Goal: Task Accomplishment & Management: Use online tool/utility

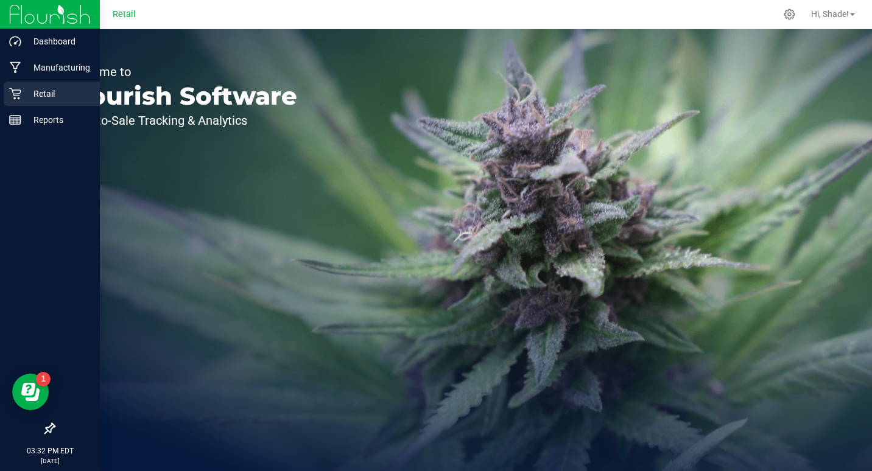
click at [13, 93] on icon at bounding box center [15, 94] width 12 height 12
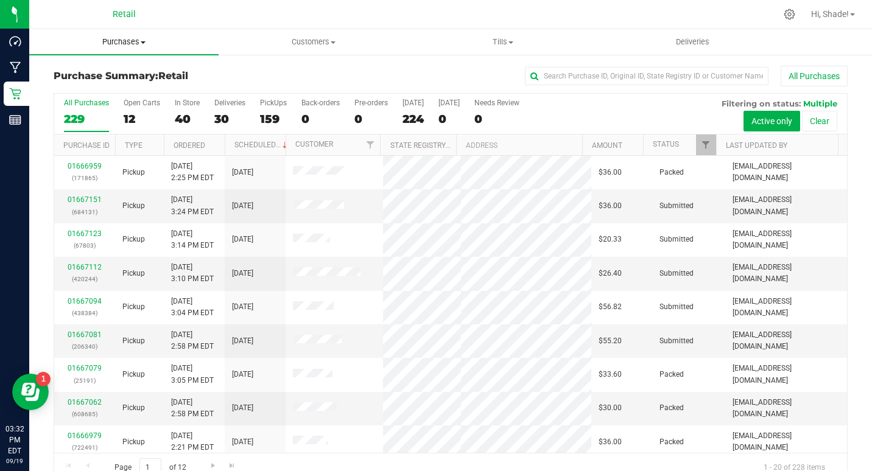
drag, startPoint x: 138, startPoint y: 35, endPoint x: 129, endPoint y: 37, distance: 9.3
click at [138, 35] on uib-tab-heading "Purchases Summary of purchases Fulfillment All purchases" at bounding box center [123, 42] width 189 height 26
click at [74, 110] on ul "Summary of purchases Fulfillment All purchases" at bounding box center [123, 88] width 189 height 66
click at [80, 107] on span "All purchases" at bounding box center [72, 102] width 86 height 10
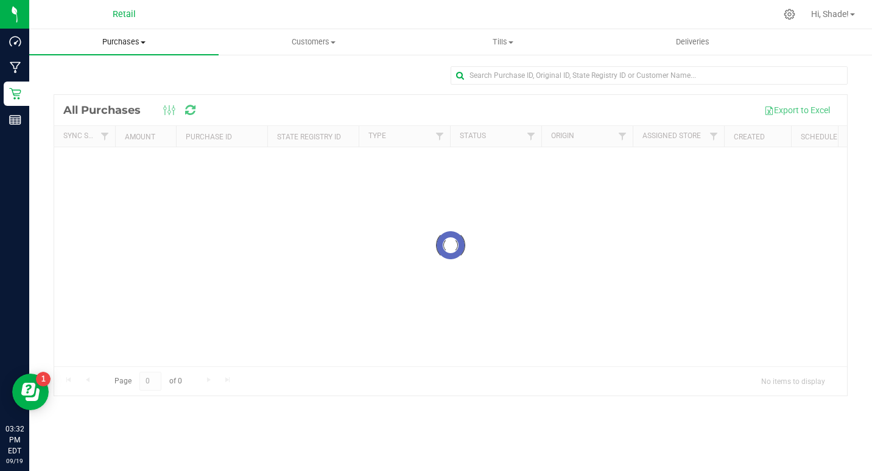
click at [135, 38] on span "Purchases" at bounding box center [123, 42] width 189 height 11
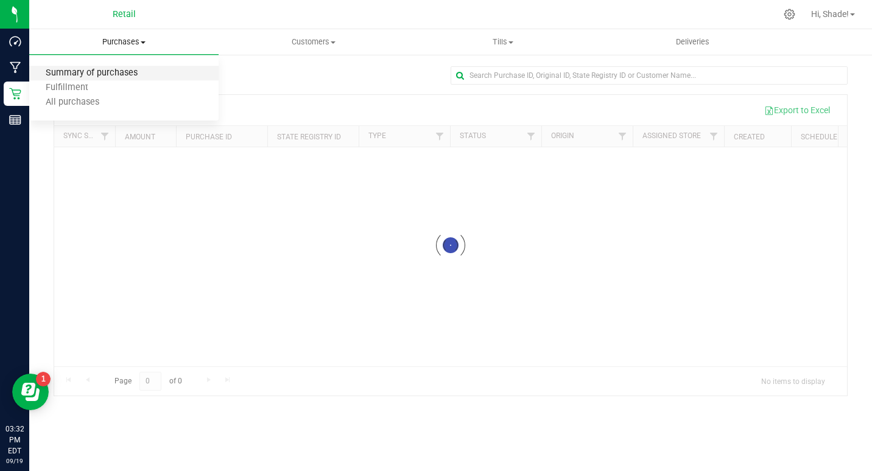
click at [76, 77] on span "Summary of purchases" at bounding box center [91, 73] width 125 height 10
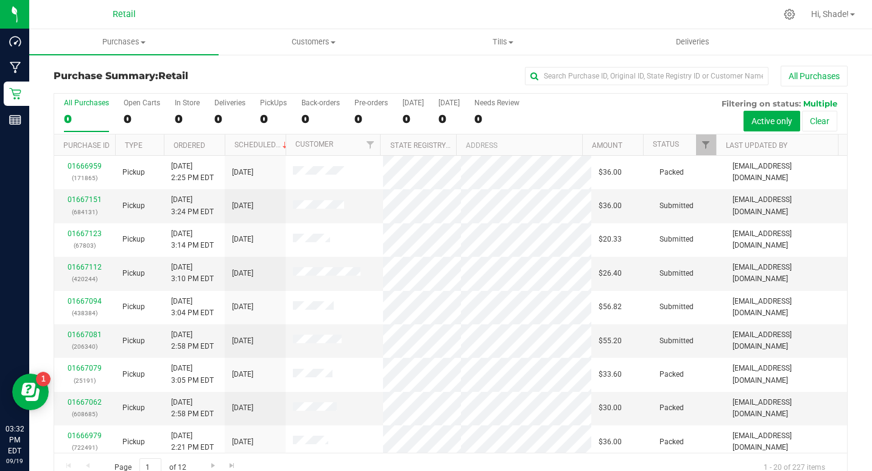
click at [75, 118] on div "0" at bounding box center [86, 119] width 45 height 14
click at [0, 0] on input "All Purchases 0" at bounding box center [0, 0] width 0 height 0
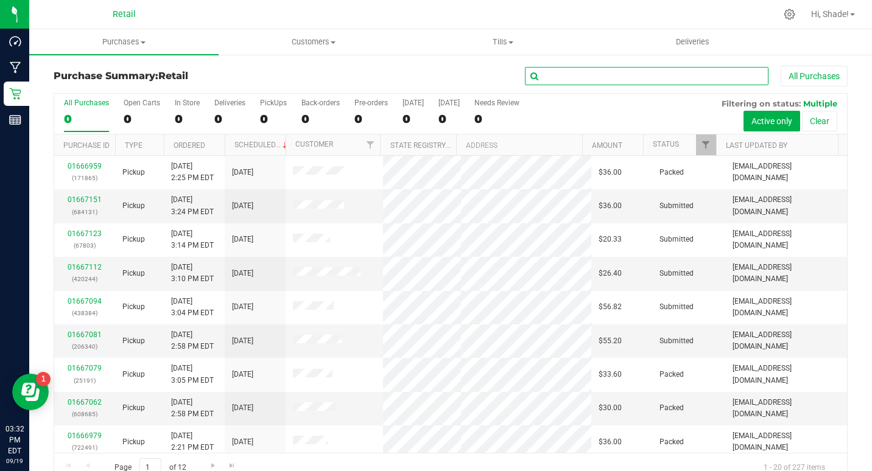
click at [618, 79] on input "text" at bounding box center [647, 76] width 244 height 18
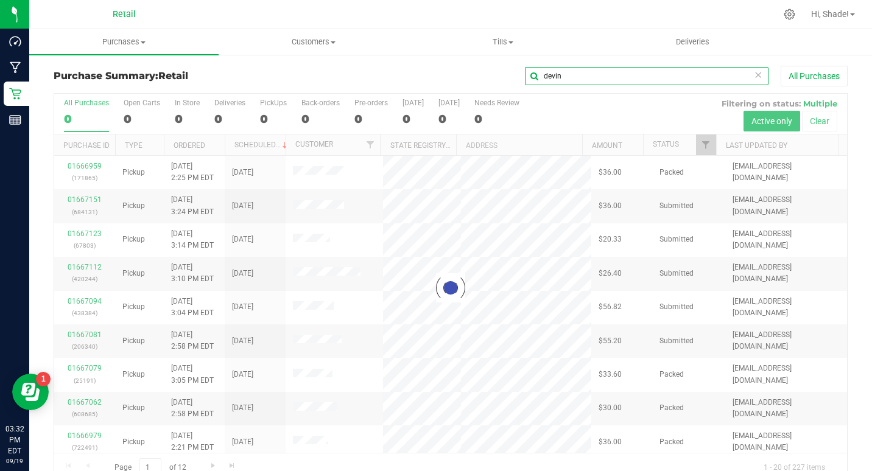
type input "devin"
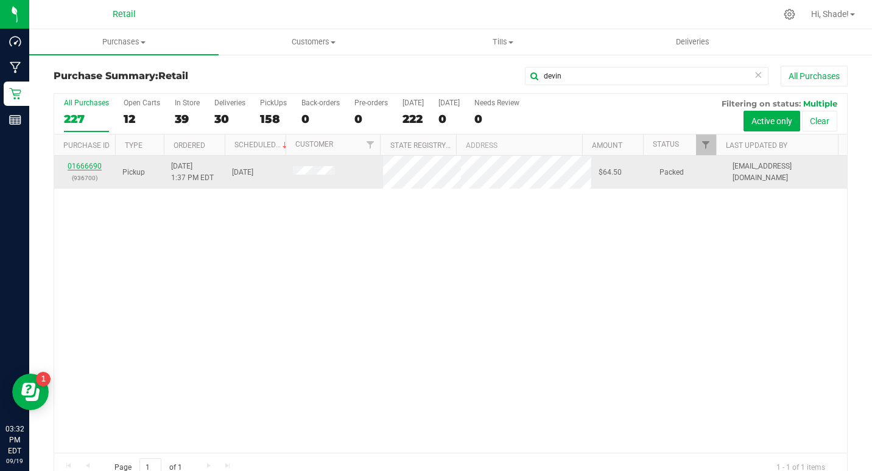
click at [90, 168] on link "01666690" at bounding box center [85, 166] width 34 height 9
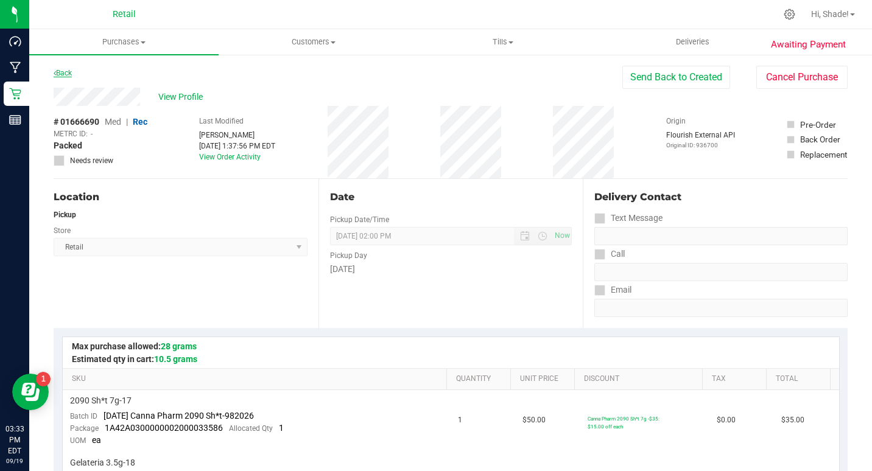
click at [54, 75] on icon at bounding box center [55, 72] width 2 height 7
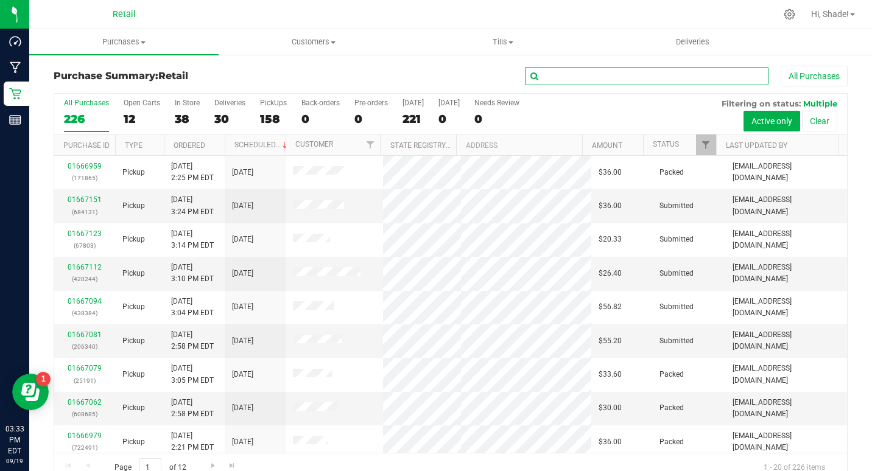
click at [600, 81] on input "text" at bounding box center [647, 76] width 244 height 18
type input "devin"
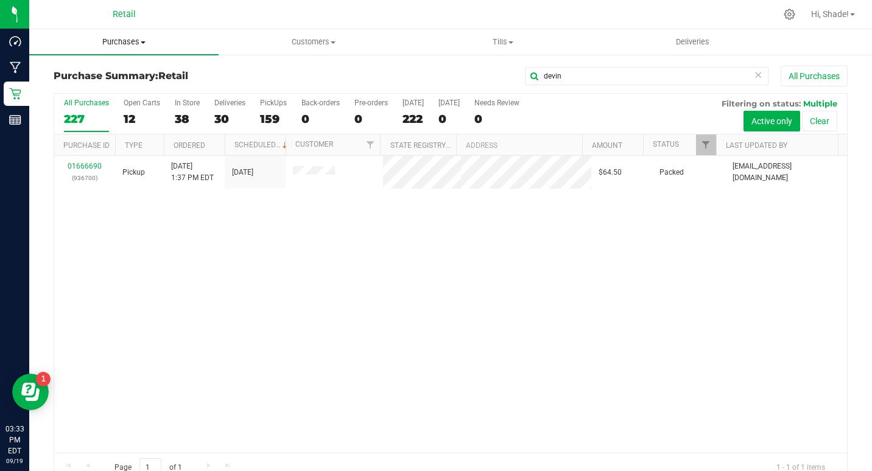
click at [127, 33] on uib-tab-heading "Purchases Summary of purchases Fulfillment All purchases" at bounding box center [123, 42] width 189 height 26
click at [88, 105] on span "All purchases" at bounding box center [72, 102] width 86 height 10
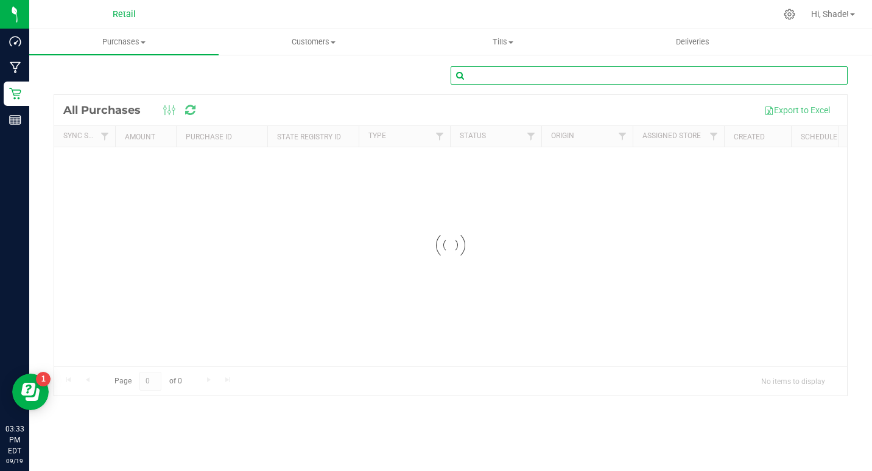
click at [586, 77] on input "text" at bounding box center [649, 75] width 397 height 18
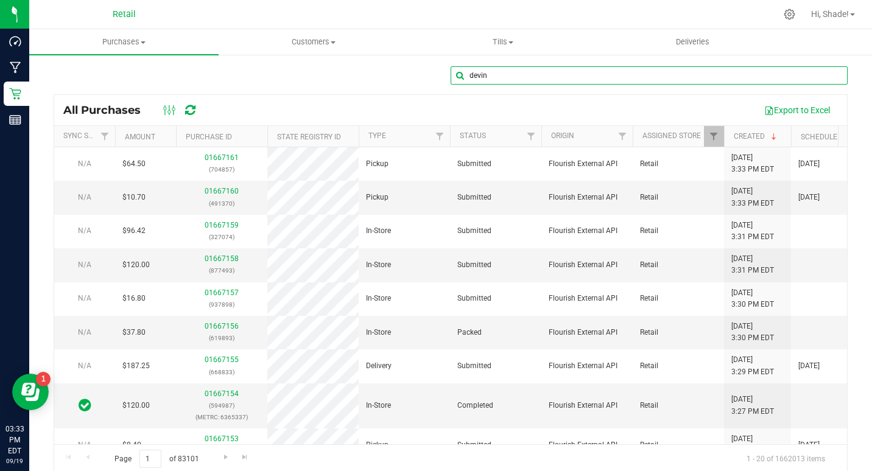
type input "devin"
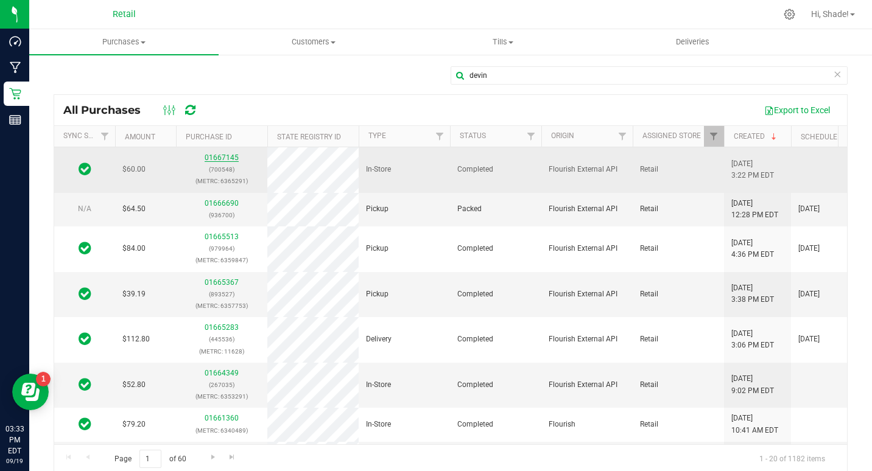
click at [225, 158] on link "01667145" at bounding box center [222, 157] width 34 height 9
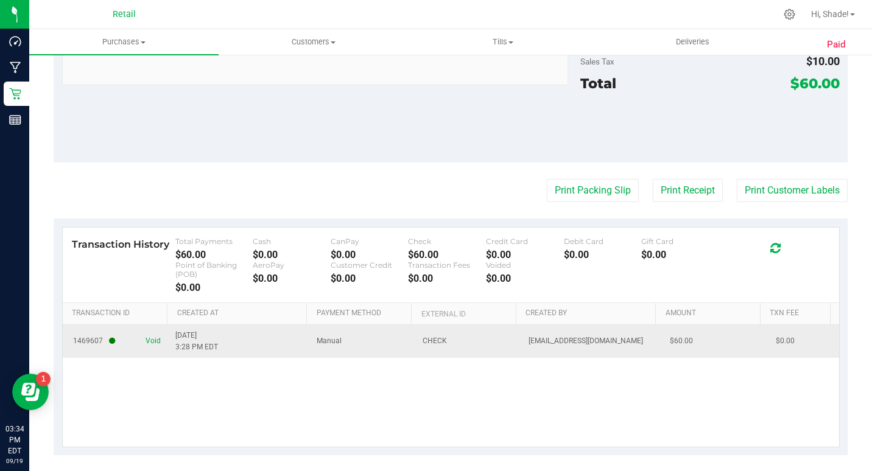
scroll to position [589, 0]
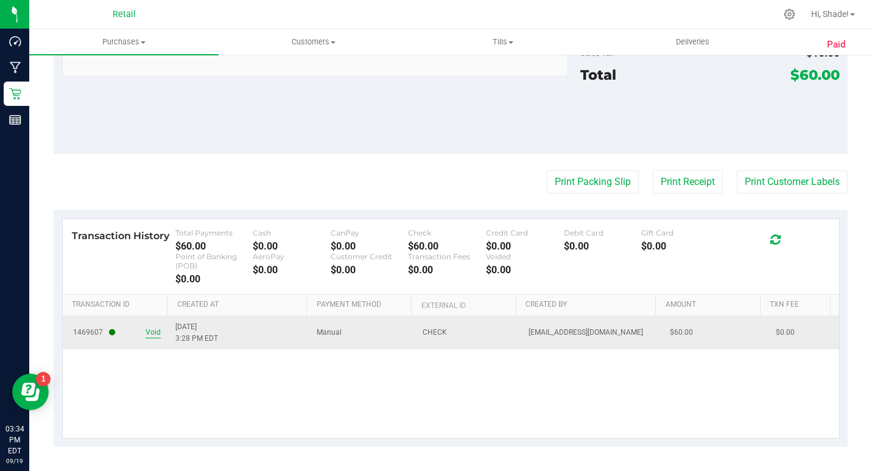
click at [154, 332] on span "Void" at bounding box center [153, 333] width 15 height 12
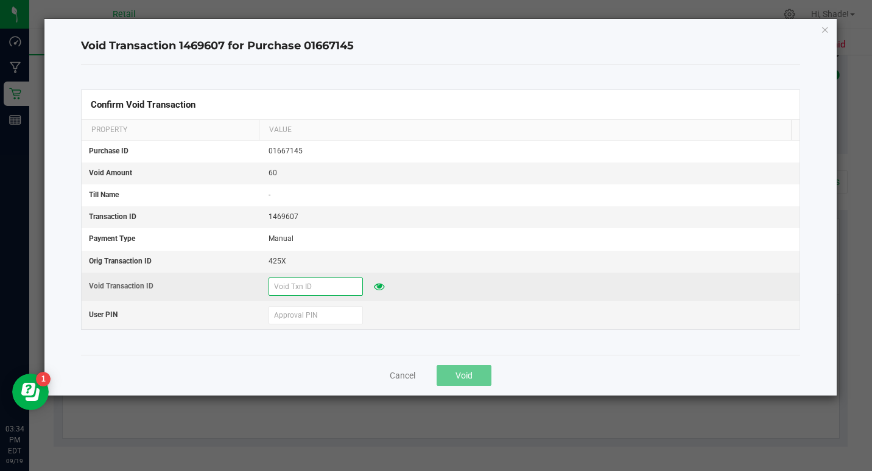
click at [324, 289] on input "text" at bounding box center [315, 287] width 94 height 18
type input "91925"
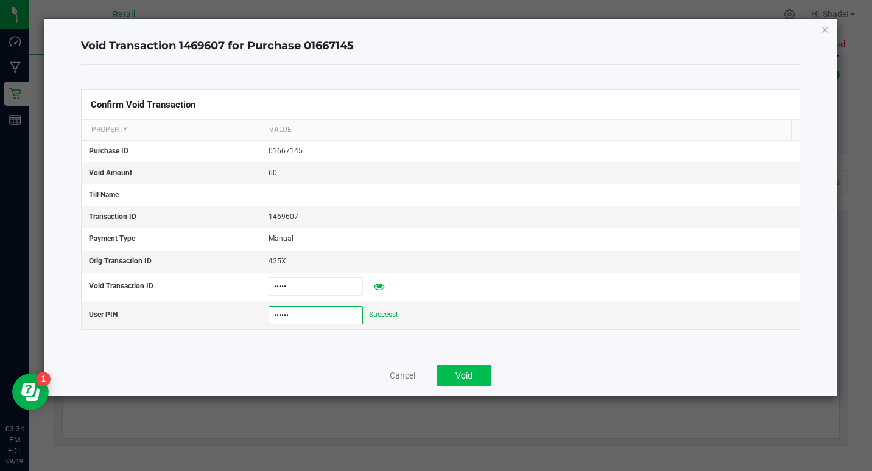
type input "532189"
click at [441, 368] on button "Void" at bounding box center [464, 375] width 55 height 21
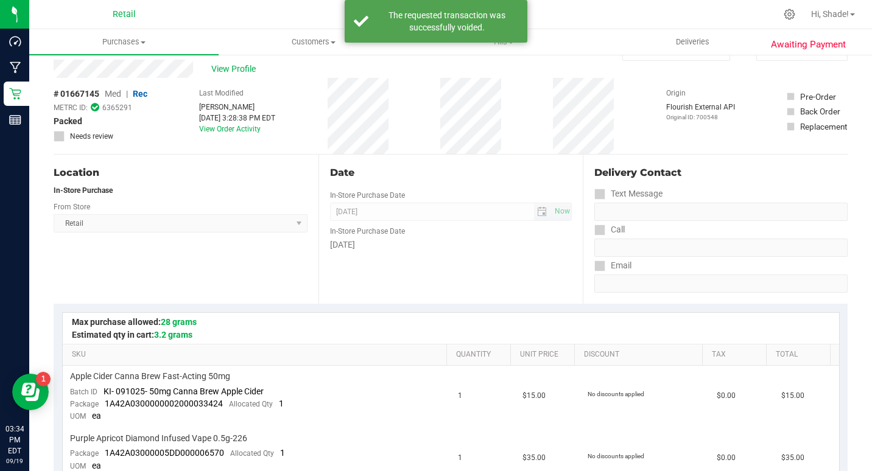
scroll to position [0, 0]
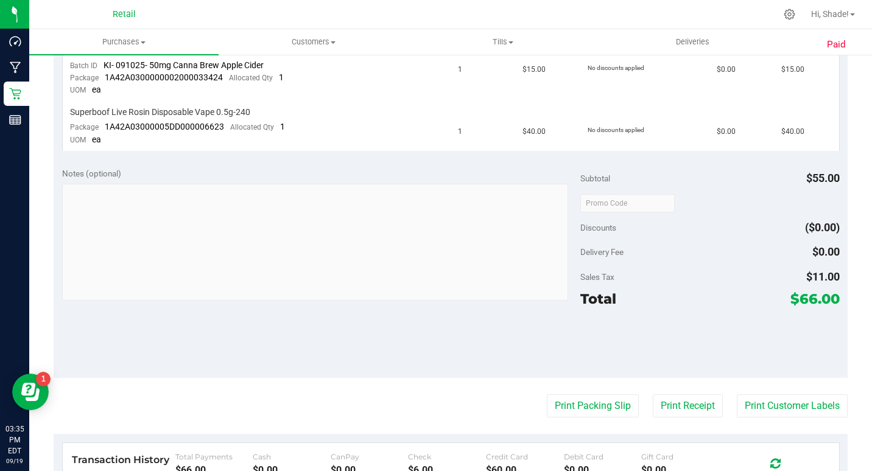
scroll to position [589, 0]
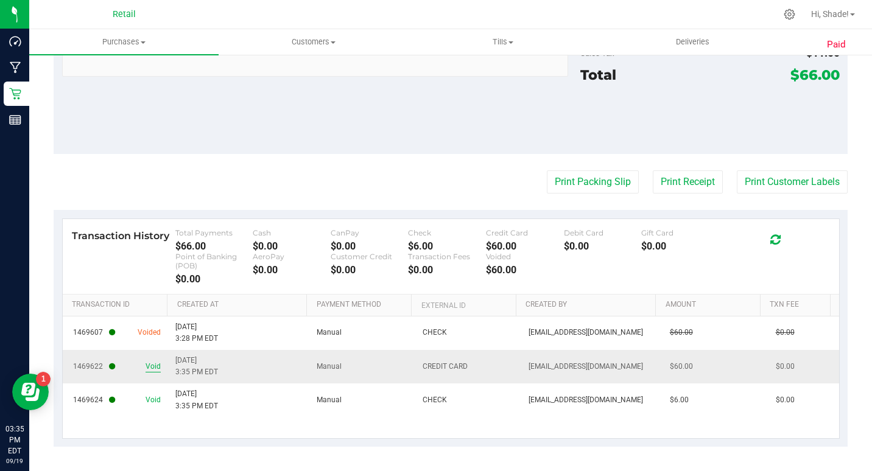
click at [148, 368] on span "Void" at bounding box center [153, 367] width 15 height 12
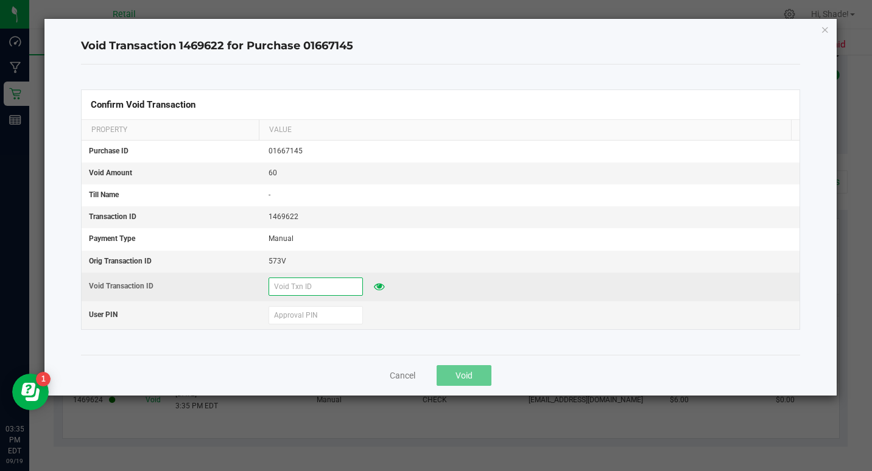
click at [342, 295] on input "text" at bounding box center [315, 287] width 94 height 18
type input "5"
type input "091925"
type input "5"
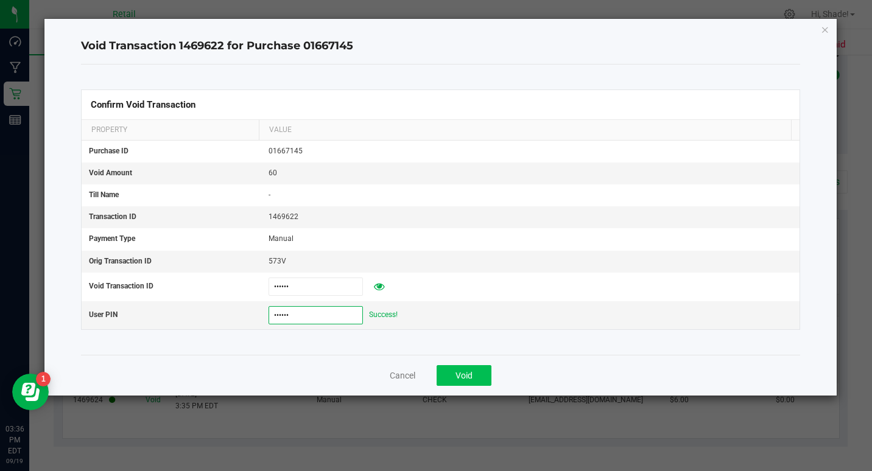
type input "532189"
click at [481, 377] on button "Void" at bounding box center [464, 375] width 55 height 21
